Goal: Task Accomplishment & Management: Manage account settings

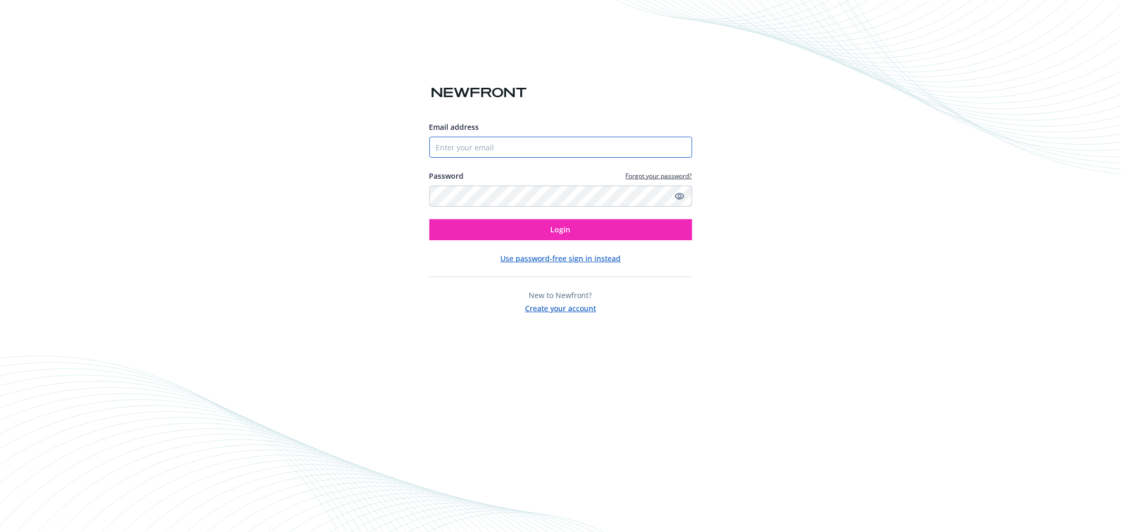
click at [511, 151] on input "Email address" at bounding box center [560, 147] width 263 height 21
click at [533, 151] on input "Email address" at bounding box center [560, 147] width 263 height 21
paste input "[EMAIL_ADDRESS][DOMAIN_NAME]"
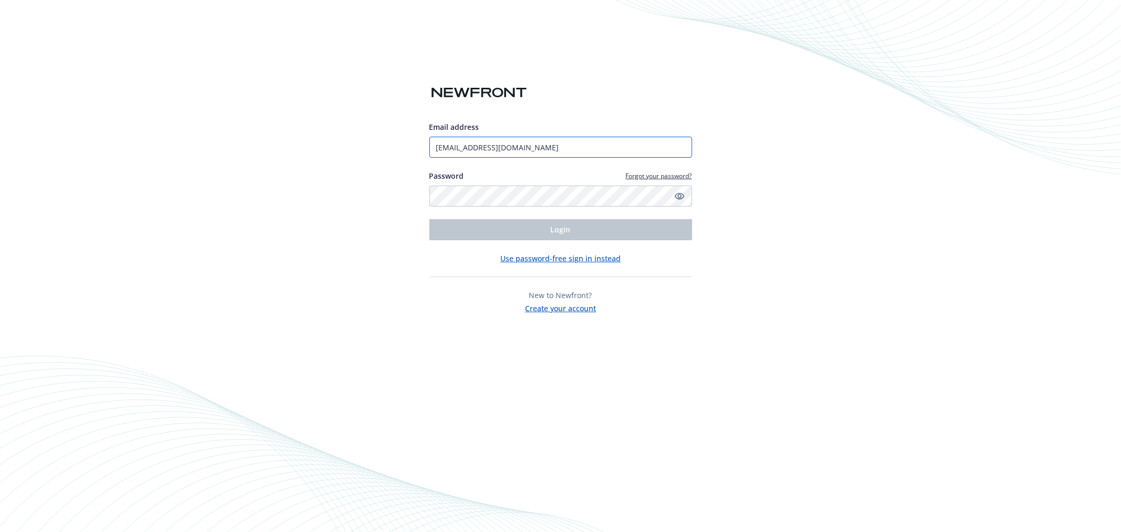
type input "[EMAIL_ADDRESS][DOMAIN_NAME]"
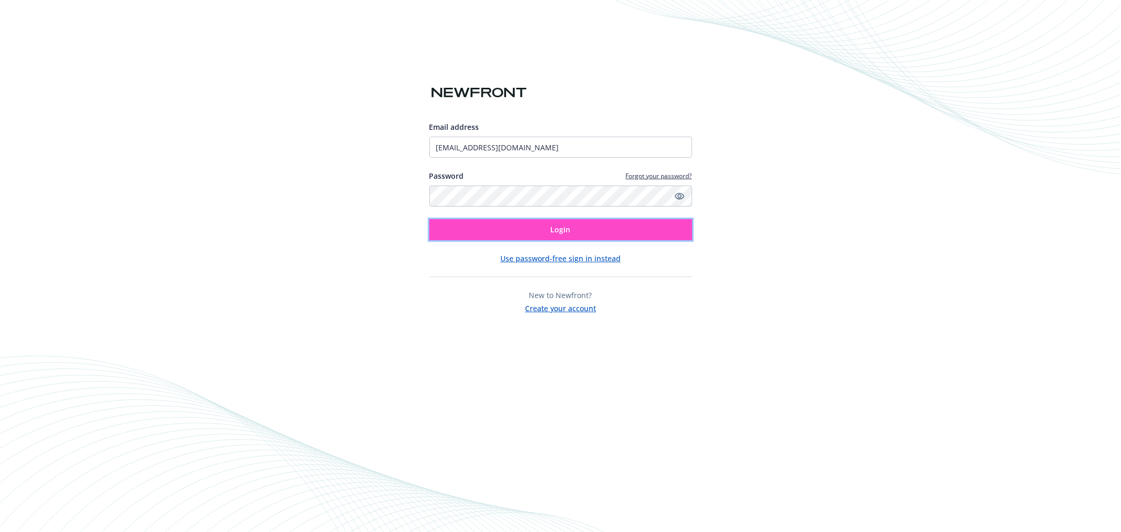
click at [561, 228] on span "Login" at bounding box center [561, 229] width 20 height 10
